Goal: Task Accomplishment & Management: Complete application form

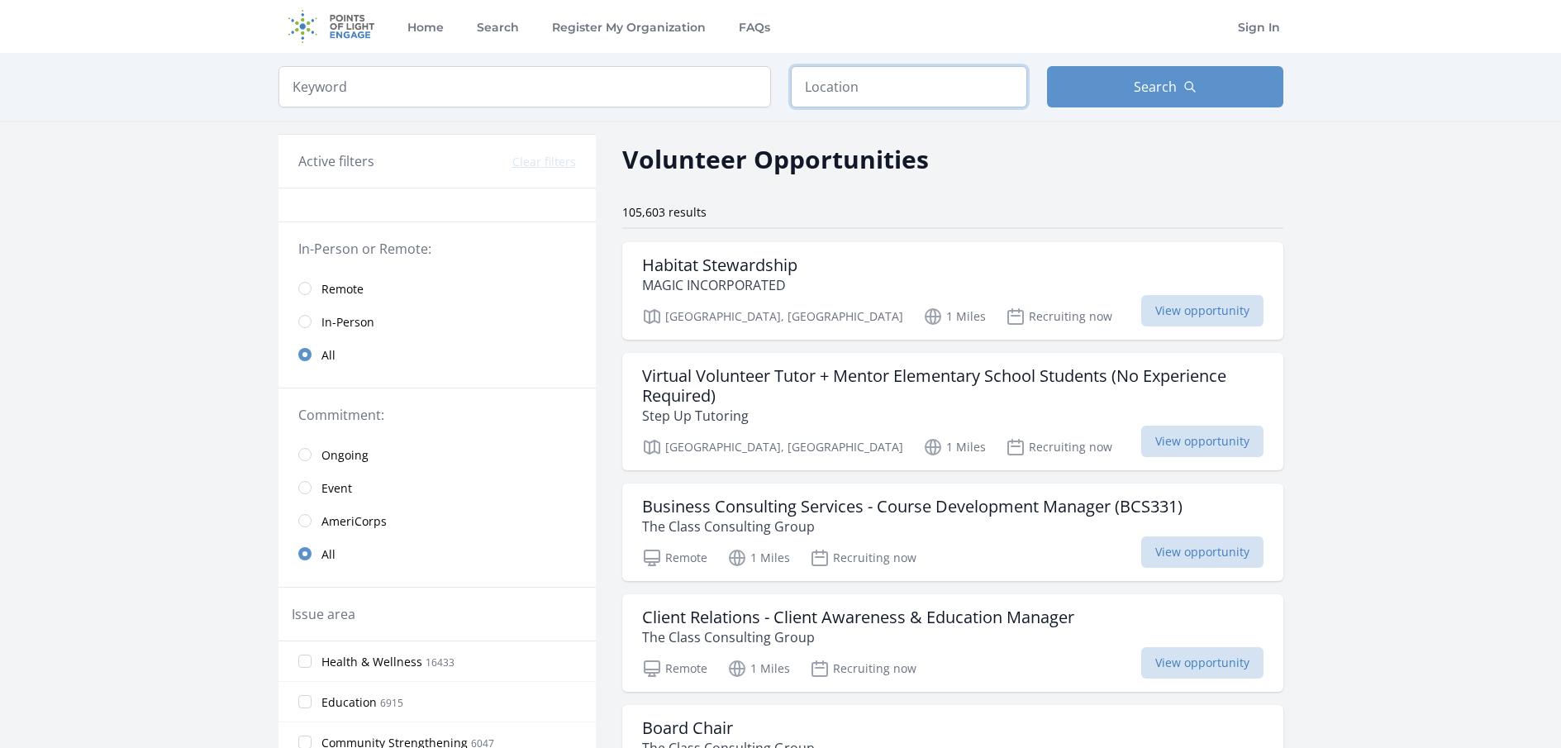
click at [888, 82] on input "text" at bounding box center [909, 86] width 236 height 41
type input "[GEOGRAPHIC_DATA], [GEOGRAPHIC_DATA]"
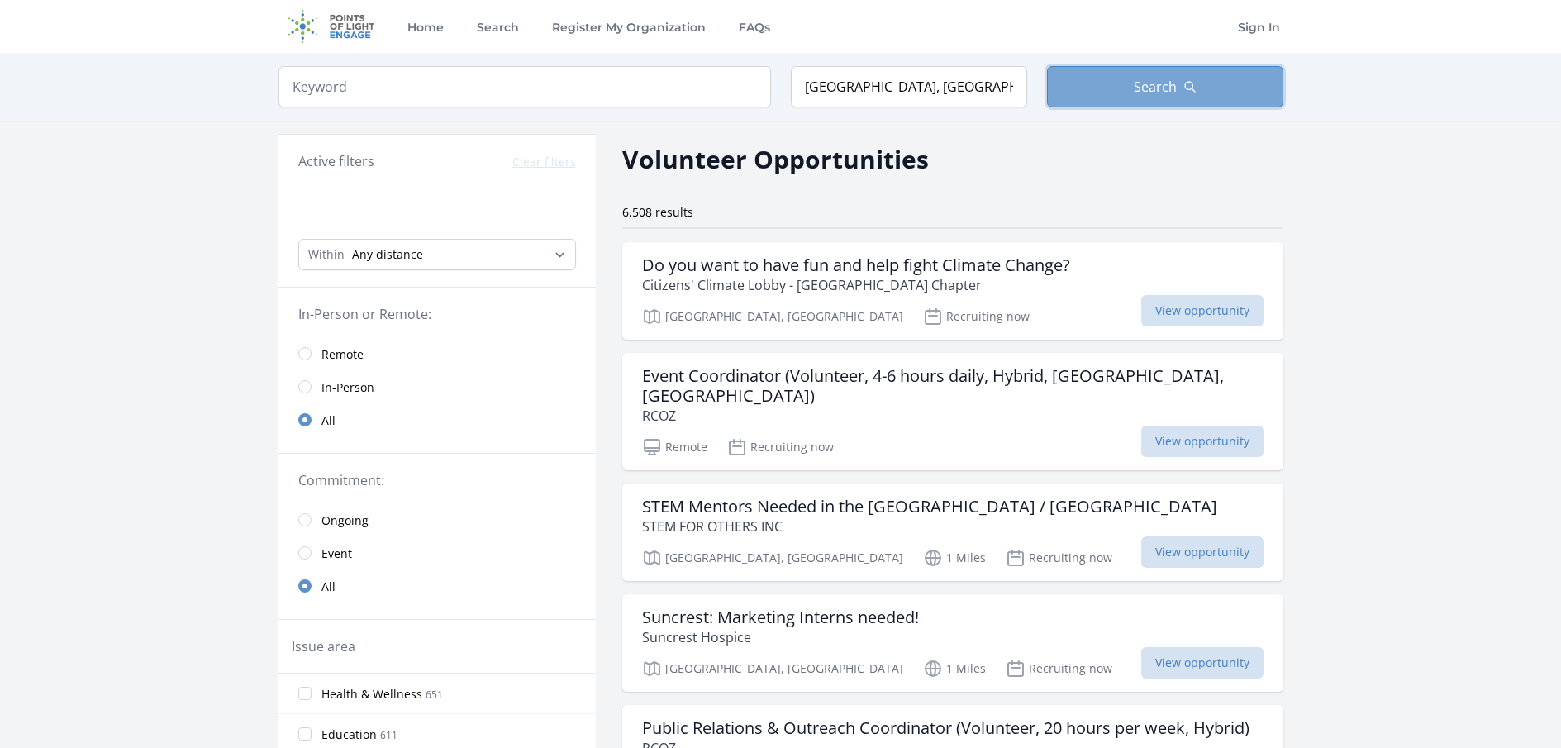
click at [1165, 105] on button "Search" at bounding box center [1165, 86] width 236 height 41
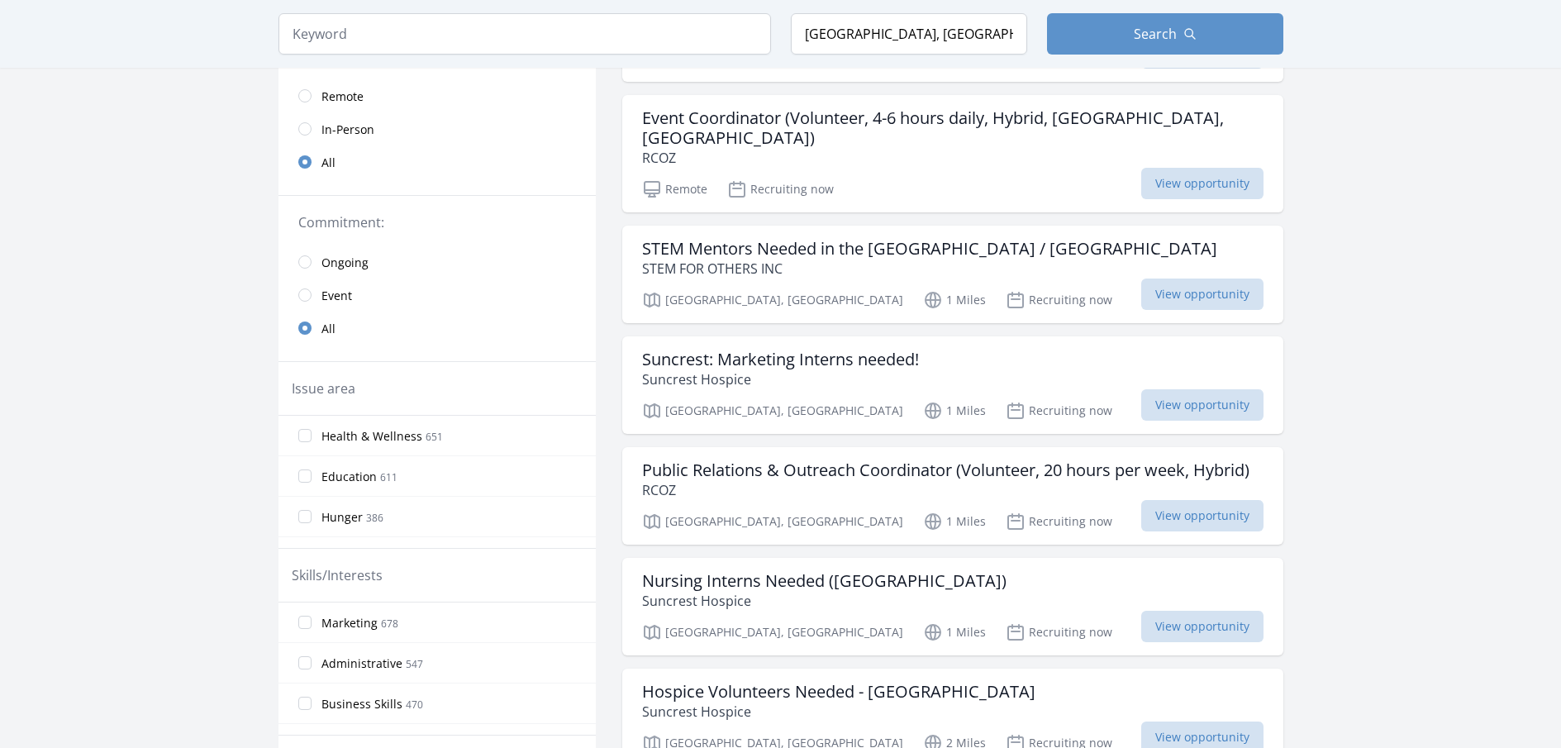
scroll to position [264, 0]
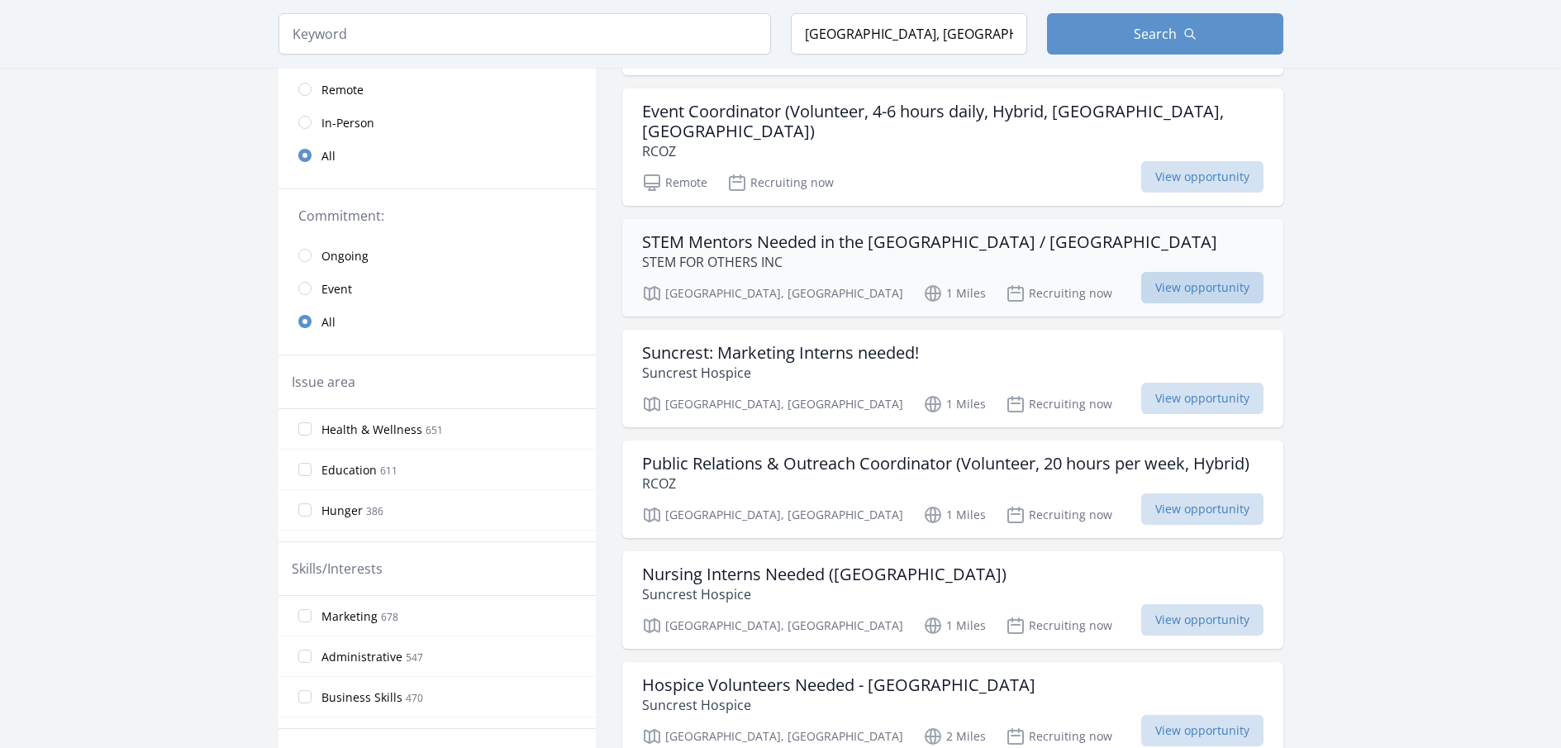
click at [1232, 272] on span "View opportunity" at bounding box center [1202, 287] width 122 height 31
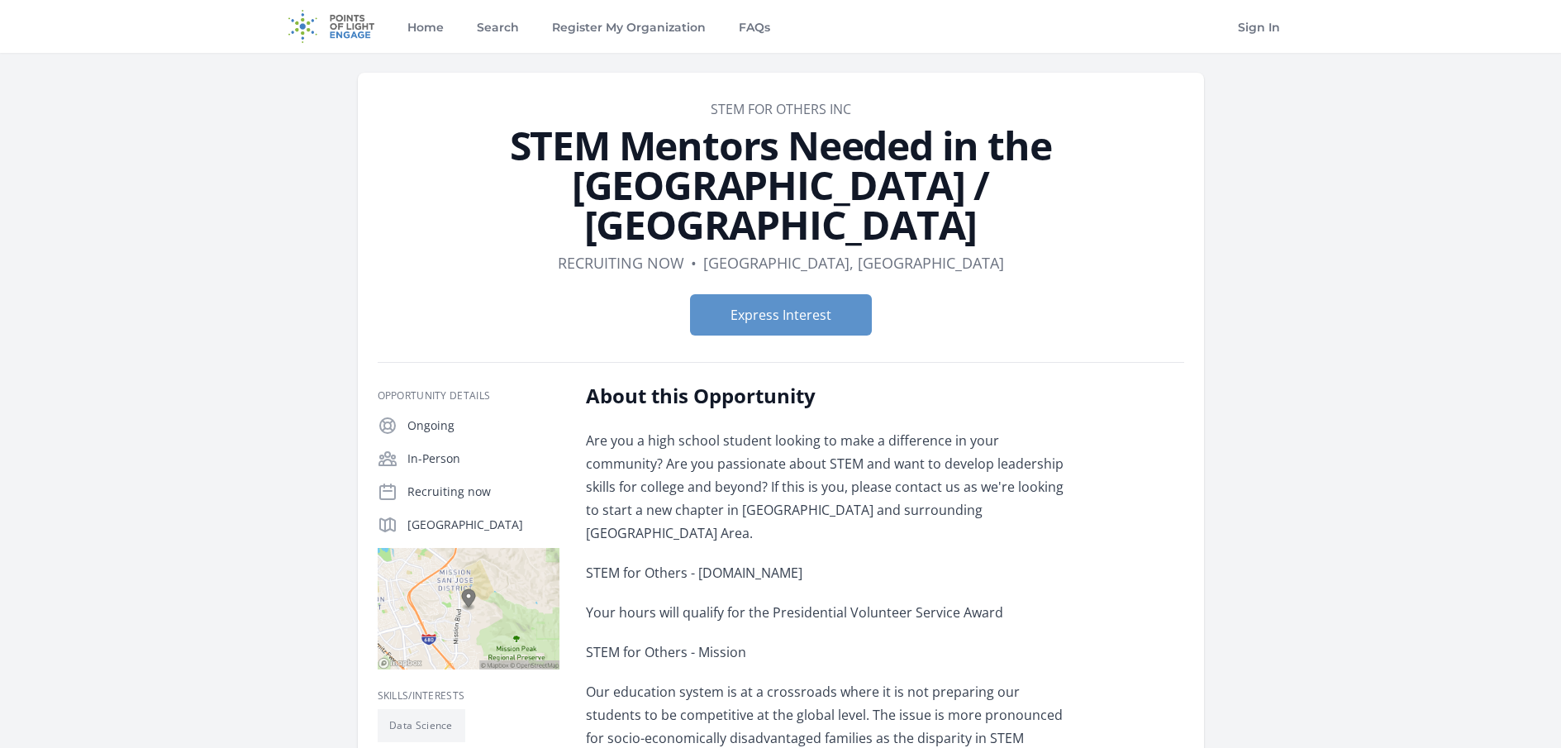
click at [1326, 421] on main "Organization STEM FOR OTHERS INC STEM Mentors Needed in the Fremont / East Bay …" at bounding box center [780, 761] width 1561 height 1416
click at [848, 294] on button "Express Interest" at bounding box center [781, 314] width 182 height 41
click at [1468, 387] on main "Organization STEM FOR OTHERS INC STEM Mentors Needed in the Fremont / East Bay …" at bounding box center [780, 761] width 1561 height 1416
click at [1349, 331] on main "Organization STEM FOR OTHERS INC STEM Mentors Needed in the Fremont / East Bay …" at bounding box center [780, 761] width 1561 height 1416
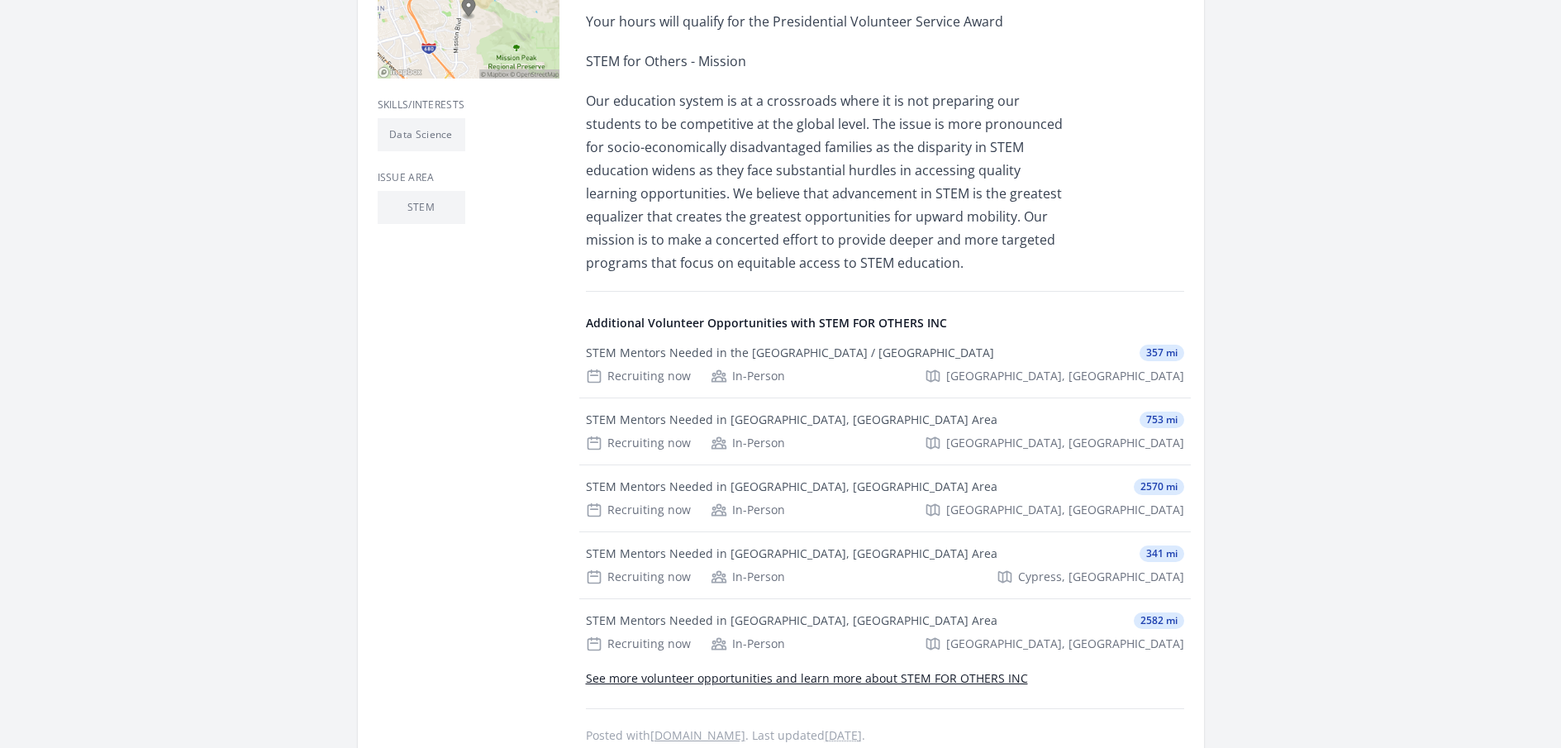
scroll to position [595, 0]
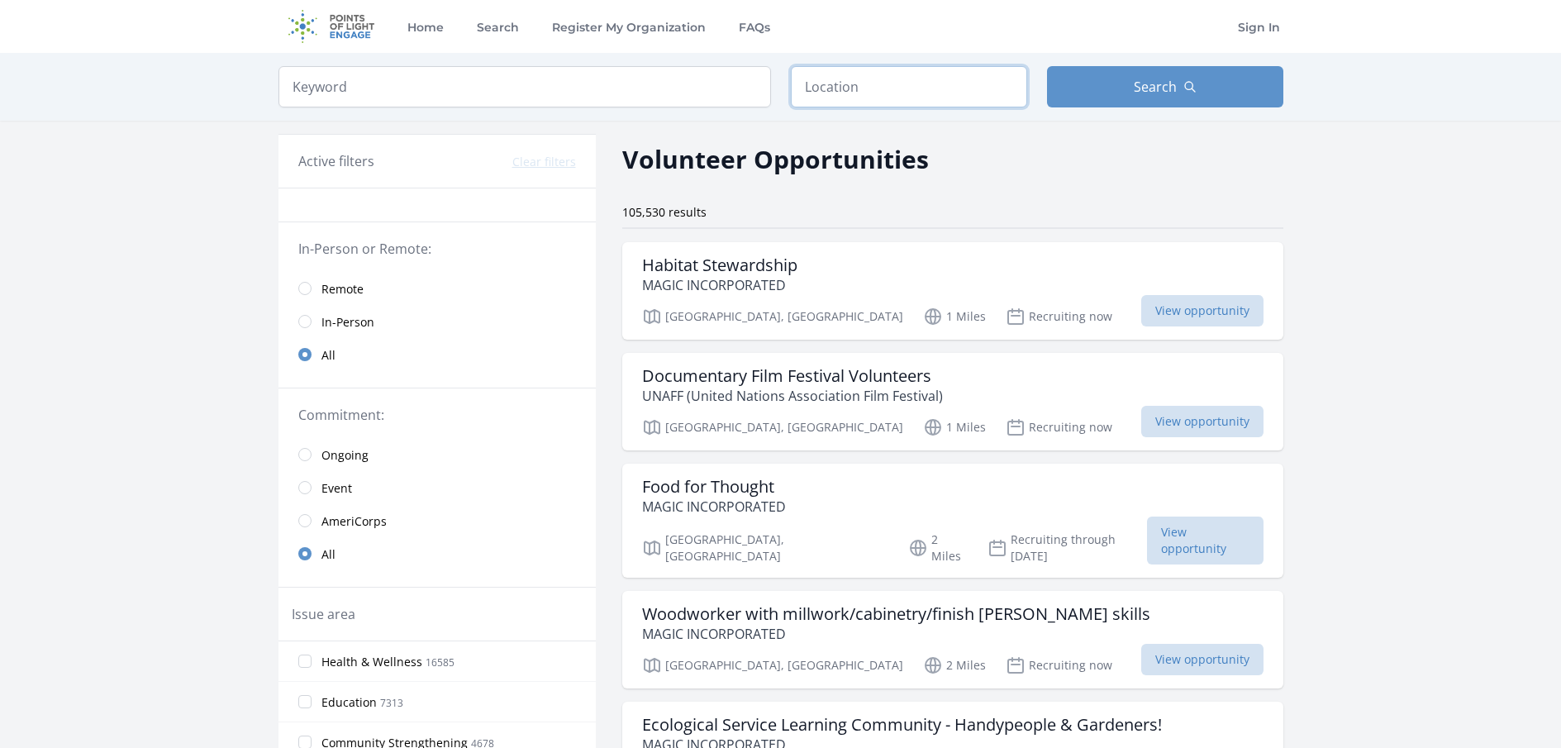
click at [939, 85] on input "text" at bounding box center [909, 86] width 236 height 41
click at [926, 88] on input "text" at bounding box center [909, 86] width 236 height 41
type input "Fremont, CA 94539, USA"
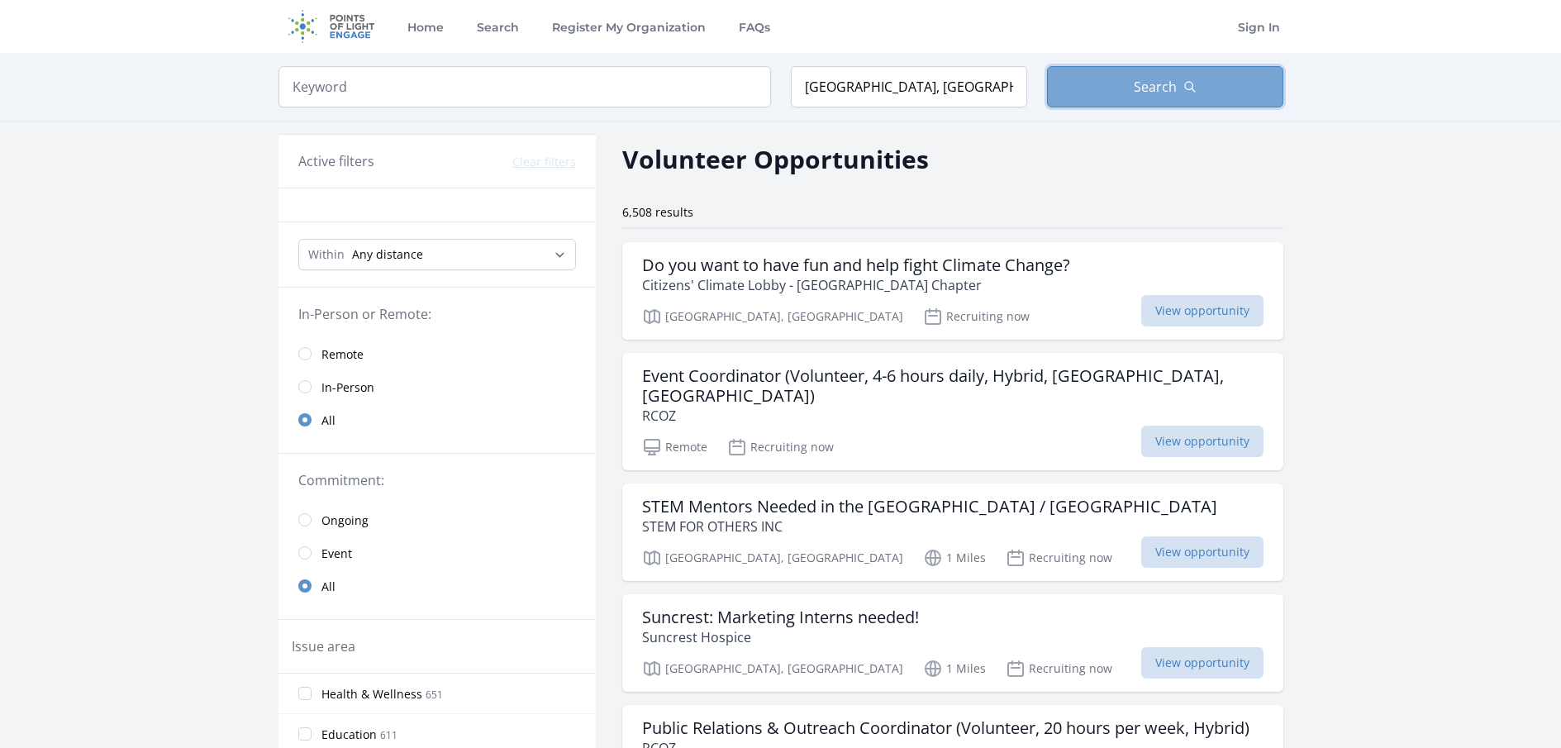
click at [1116, 83] on button "Search" at bounding box center [1165, 86] width 236 height 41
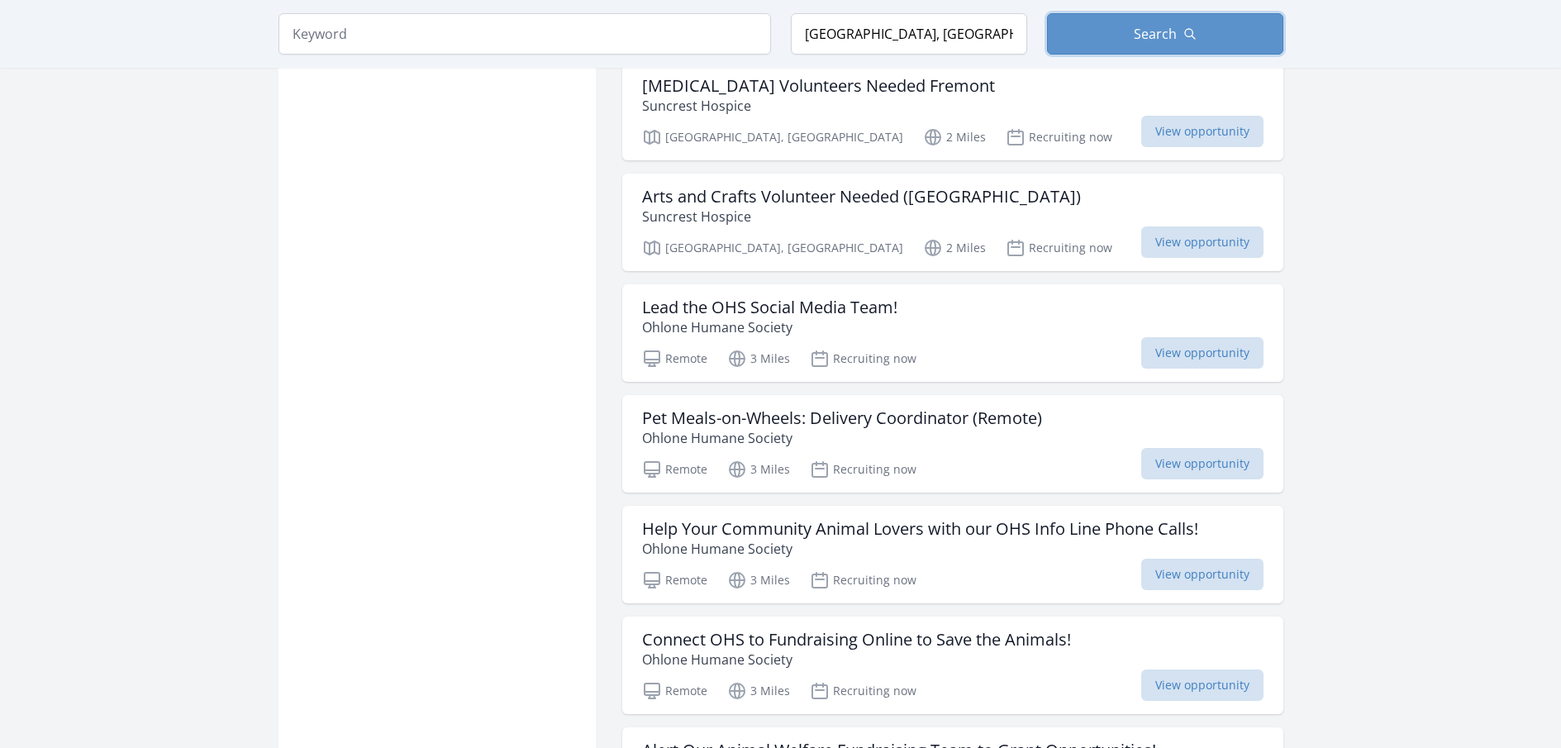
scroll to position [1223, 0]
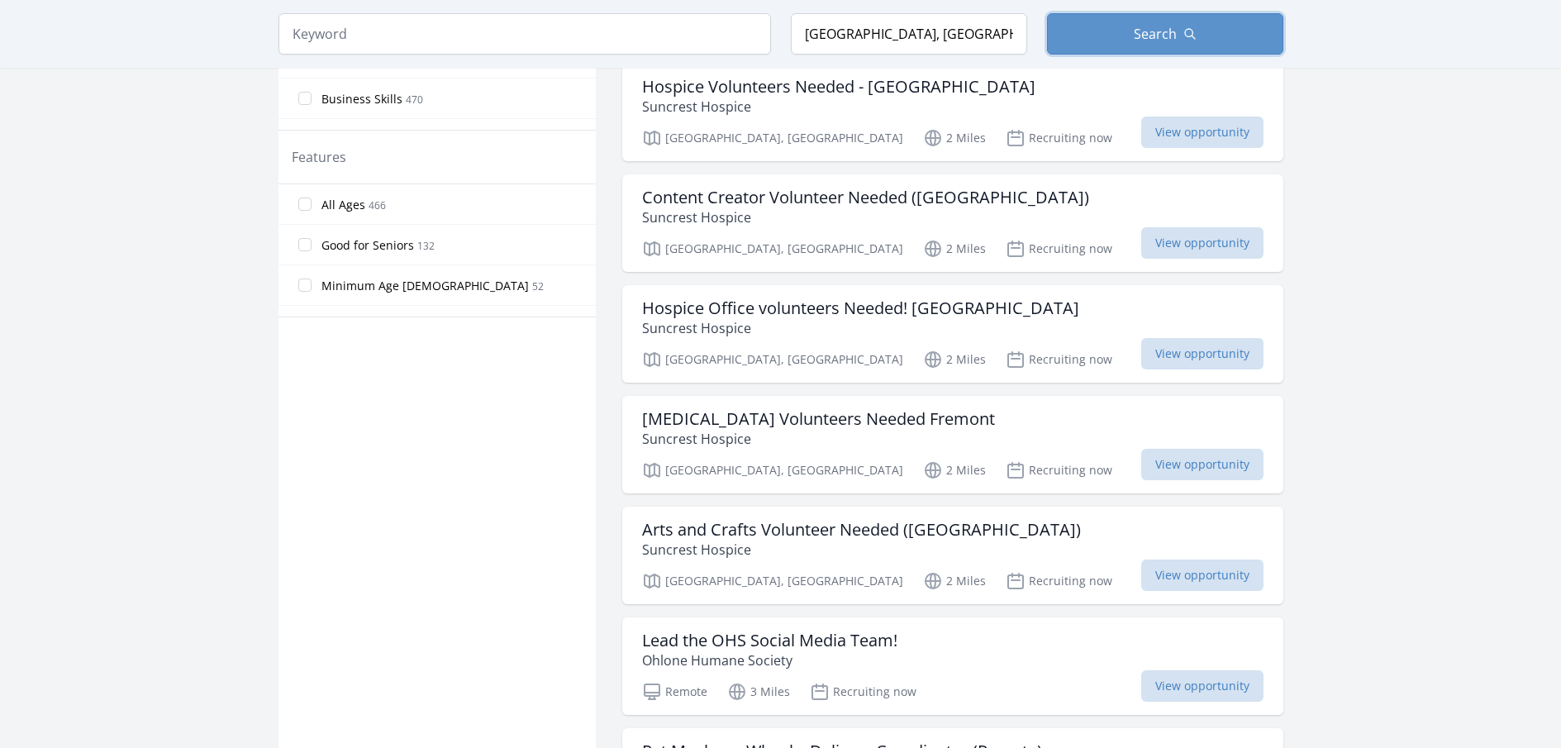
scroll to position [897, 0]
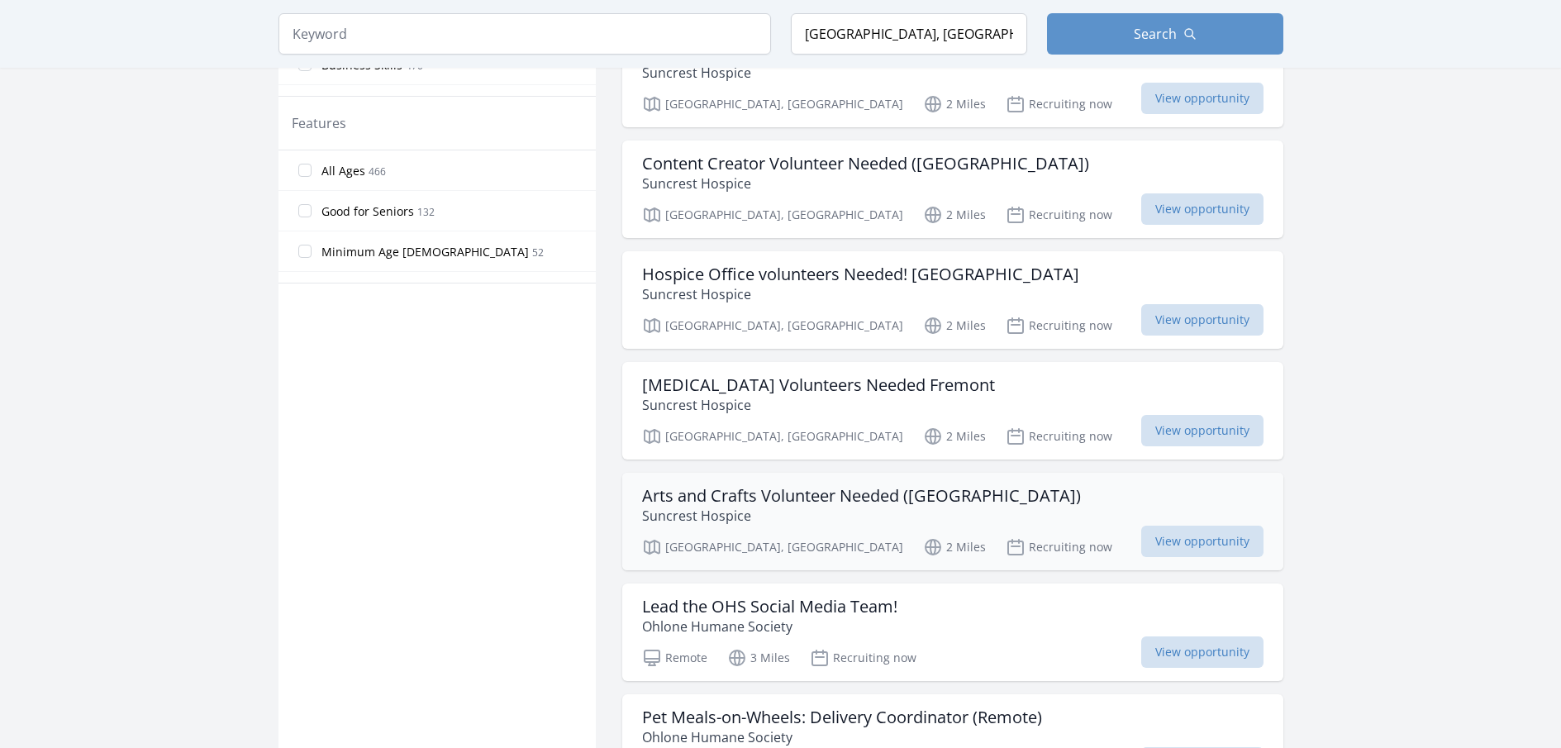
click at [880, 494] on h3 "Arts and Crafts Volunteer Needed (Fremont)" at bounding box center [861, 496] width 439 height 20
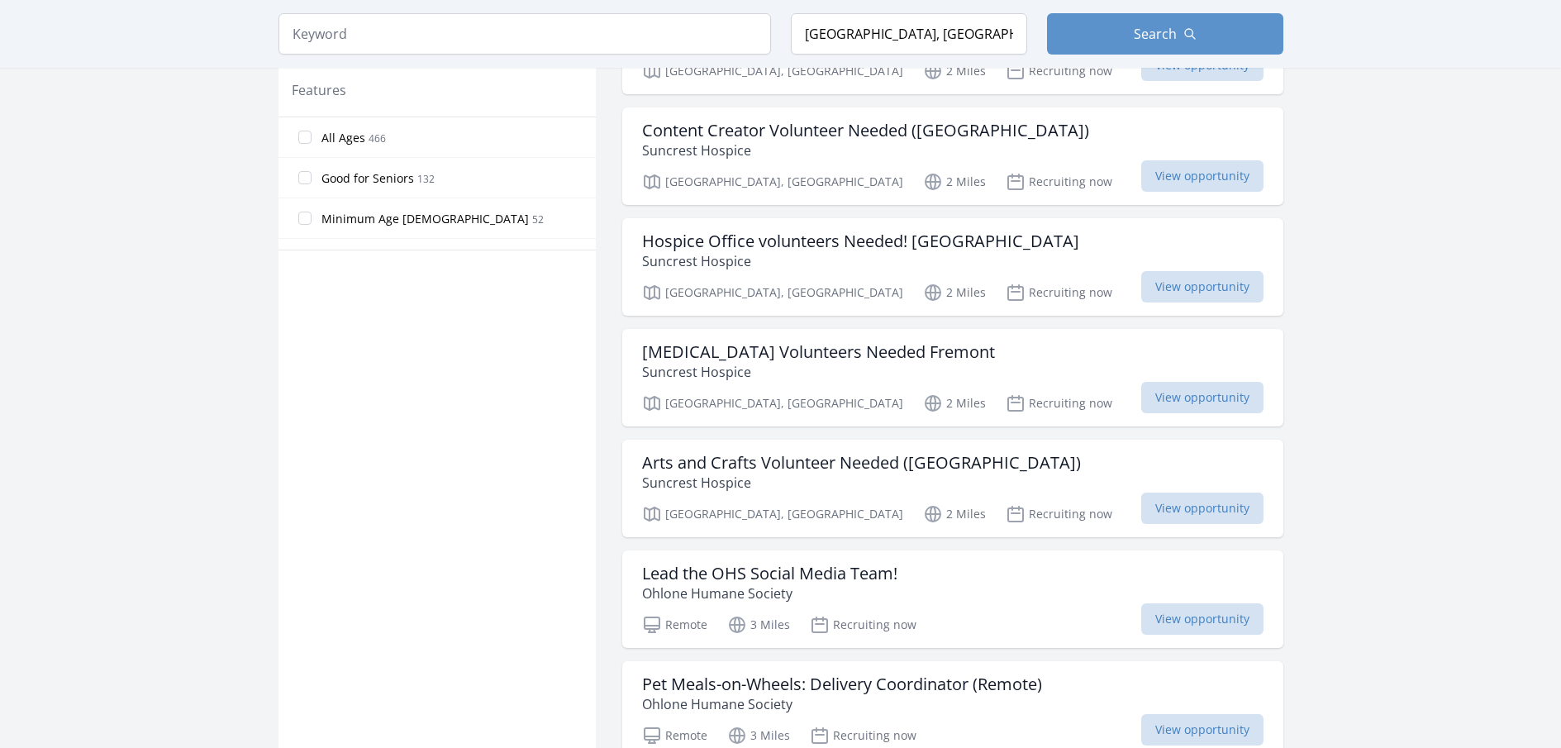
click at [1194, 619] on span "View opportunity" at bounding box center [1202, 618] width 122 height 31
click at [1232, 290] on span "View opportunity" at bounding box center [1202, 286] width 122 height 31
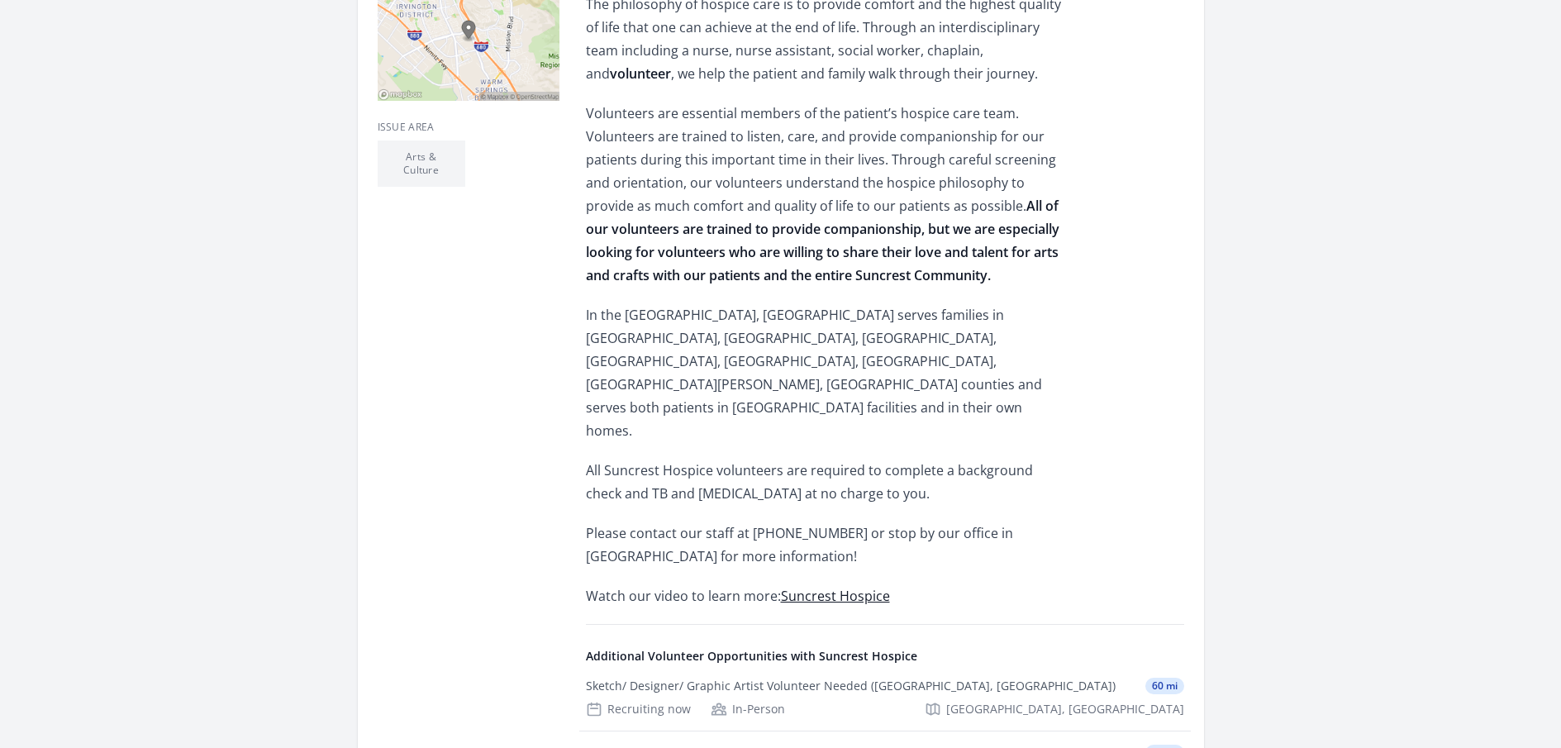
scroll to position [562, 0]
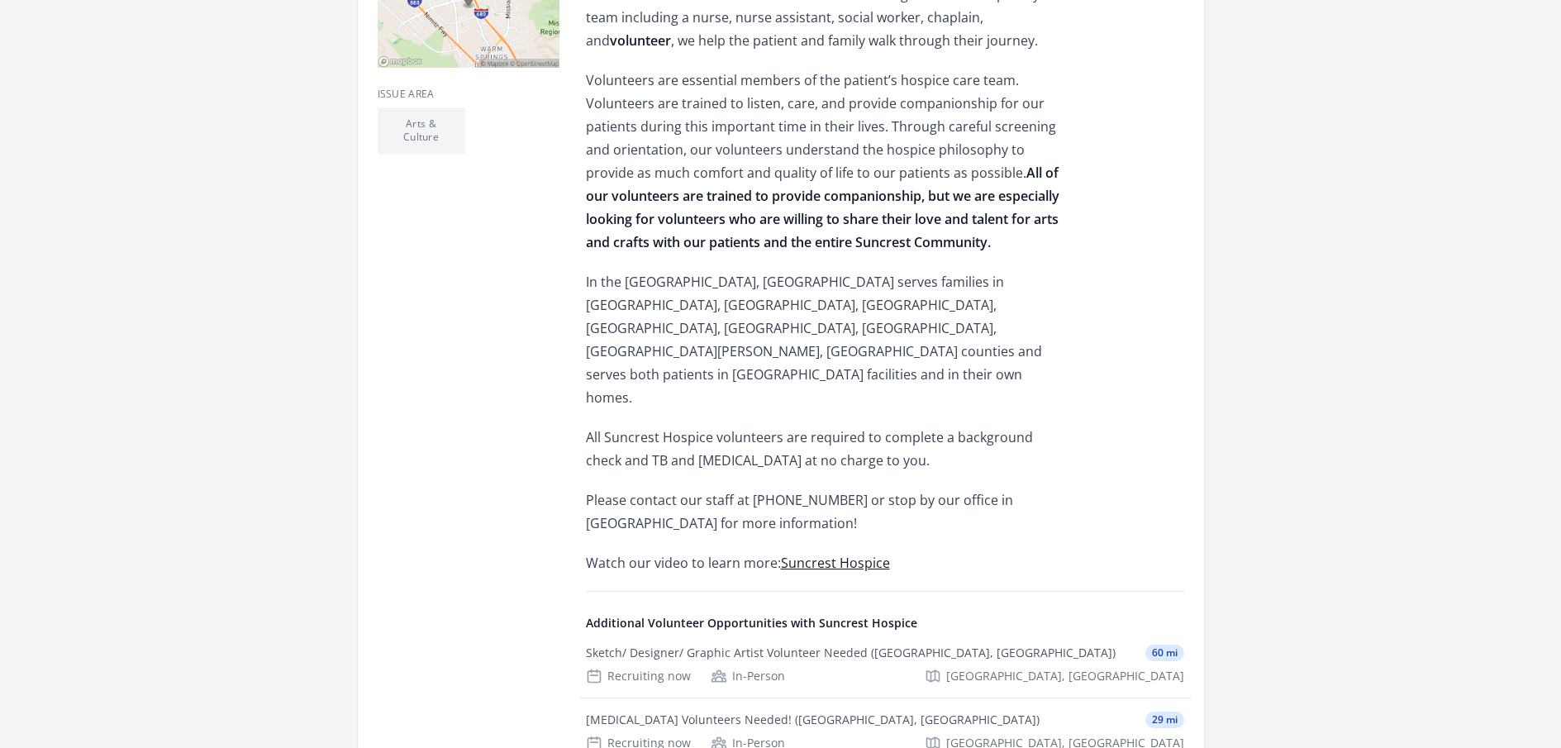
click at [1225, 478] on div "Organization Suncrest Hospice Arts and Crafts Volunteer Needed (Fremont) Durati…" at bounding box center [781, 288] width 1005 height 1594
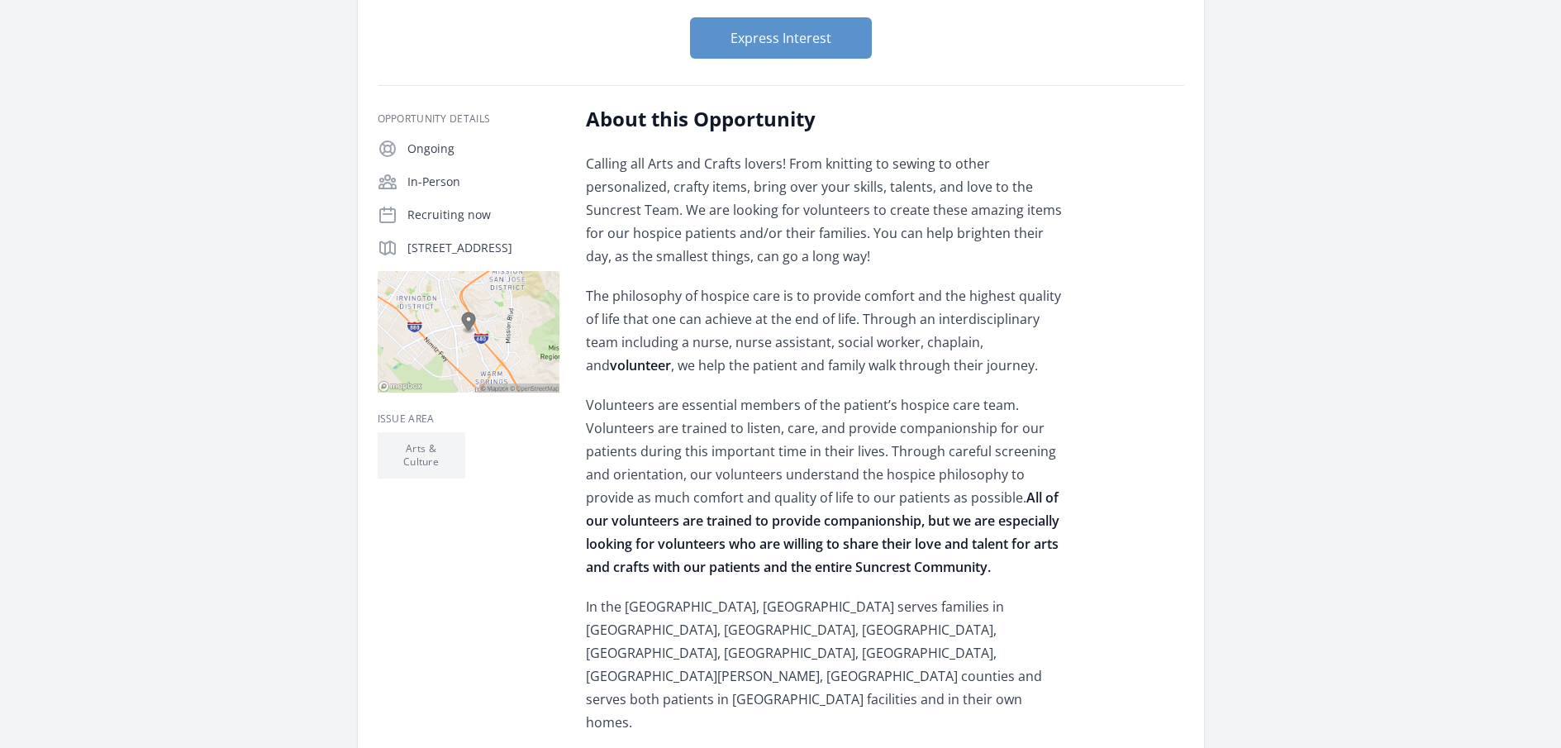
scroll to position [0, 0]
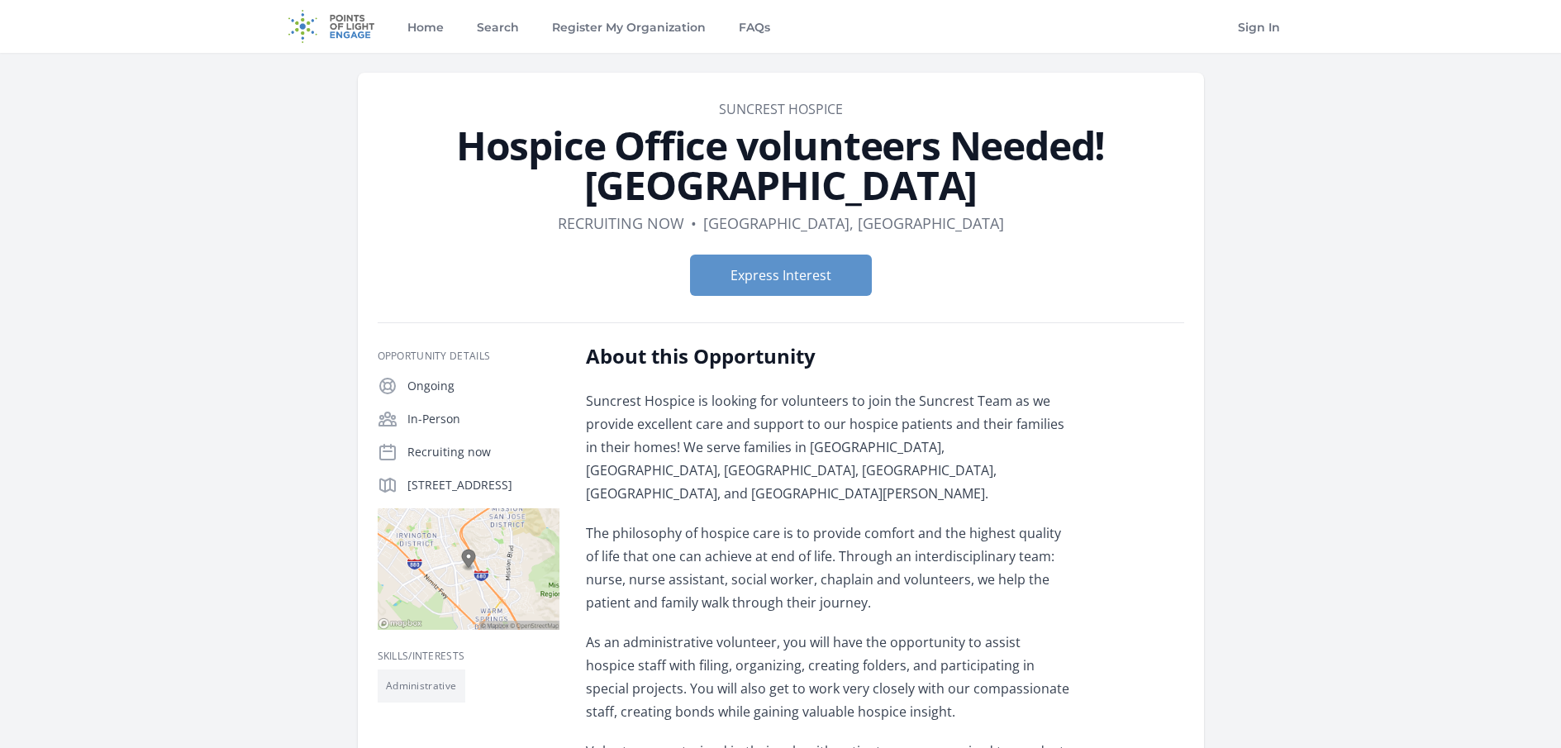
click at [1346, 492] on main "Organization Suncrest Hospice Hospice Office volunteers Needed! [GEOGRAPHIC_DAT…" at bounding box center [780, 752] width 1561 height 1399
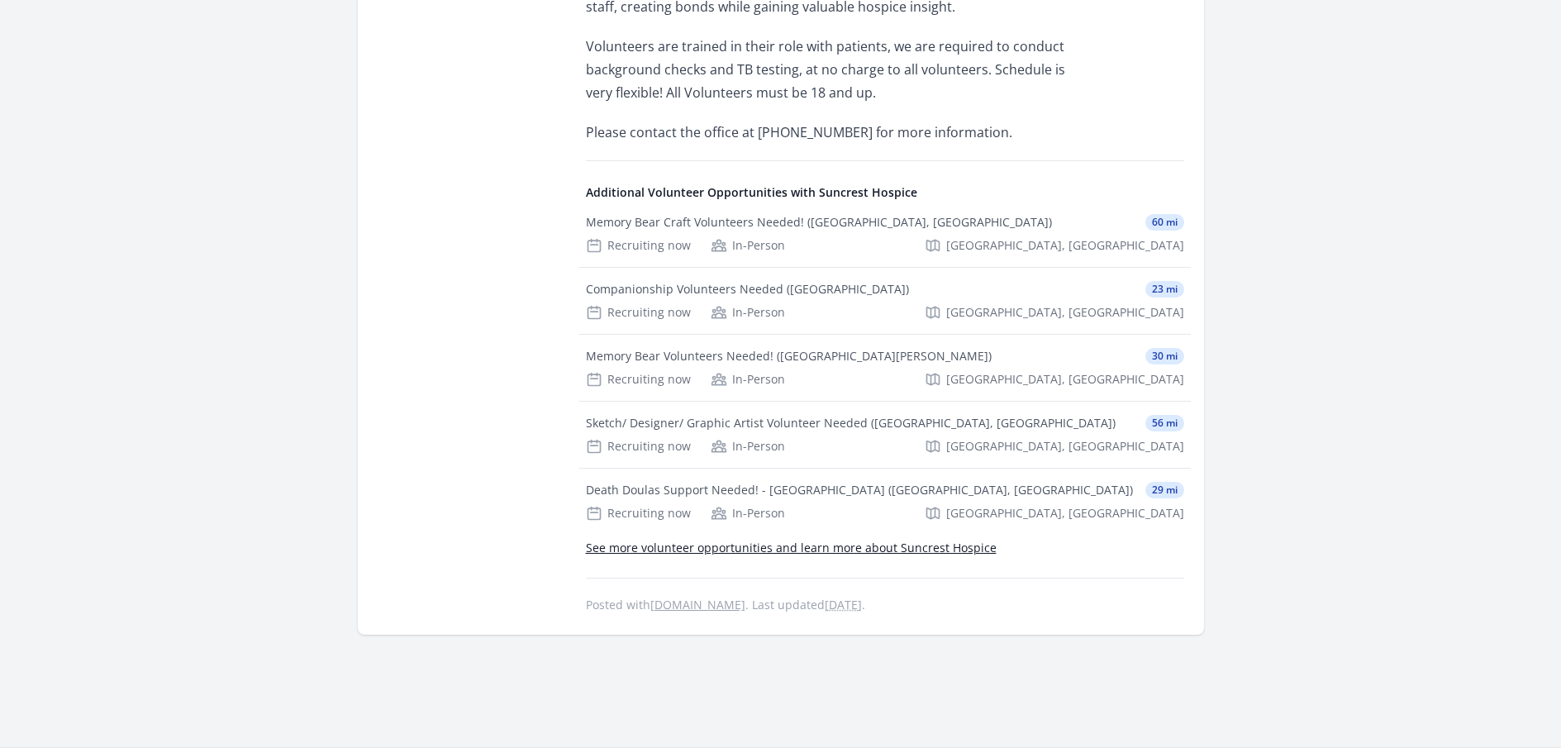
scroll to position [704, 0]
